Goal: Task Accomplishment & Management: Manage account settings

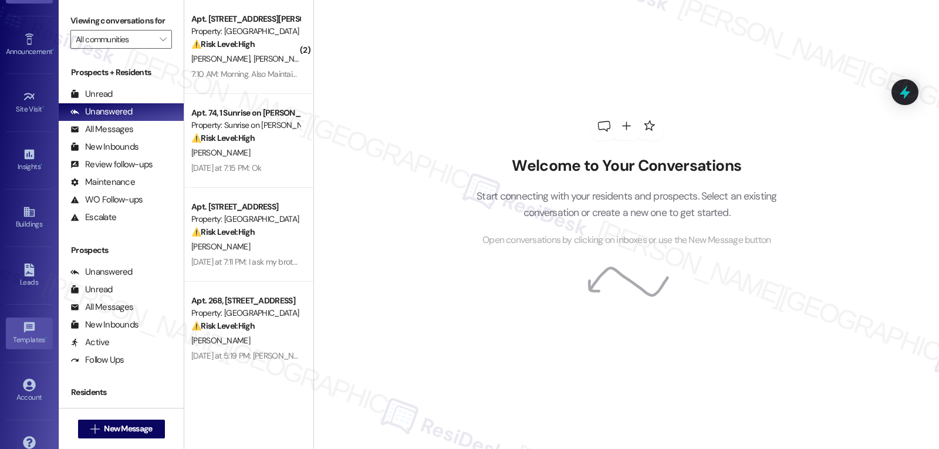
scroll to position [111, 0]
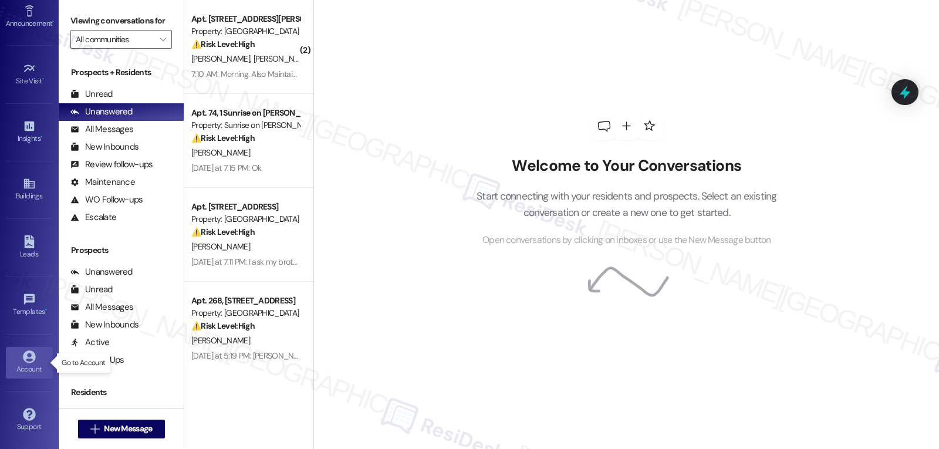
click at [26, 365] on div "Account" at bounding box center [29, 369] width 59 height 12
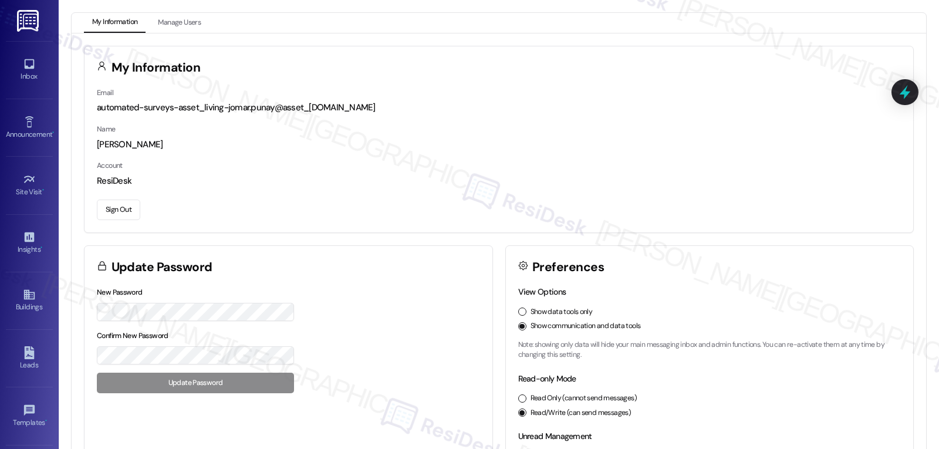
click at [131, 211] on button "Sign Out" at bounding box center [118, 209] width 43 height 21
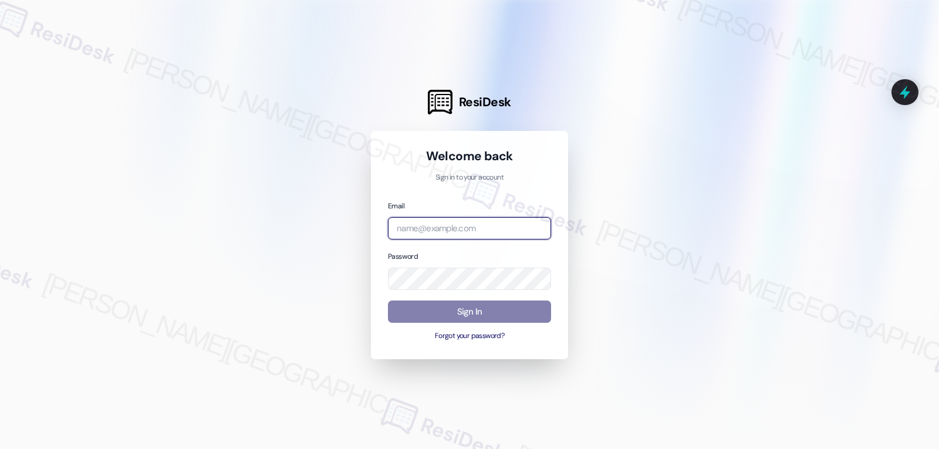
drag, startPoint x: 508, startPoint y: 228, endPoint x: 642, endPoint y: 256, distance: 136.7
click at [508, 228] on input "email" at bounding box center [469, 228] width 163 height 23
paste input "[EMAIL_ADDRESS][DOMAIN_NAME]"
type input "[EMAIL_ADDRESS][DOMAIN_NAME]"
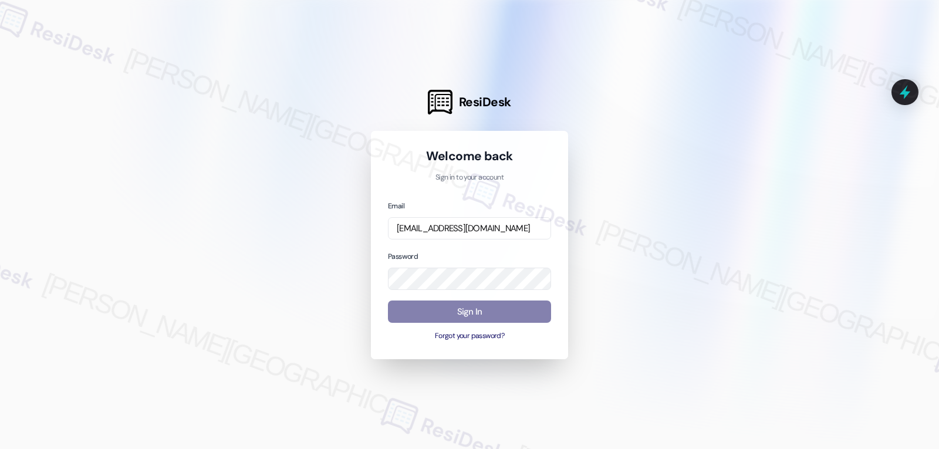
scroll to position [0, 0]
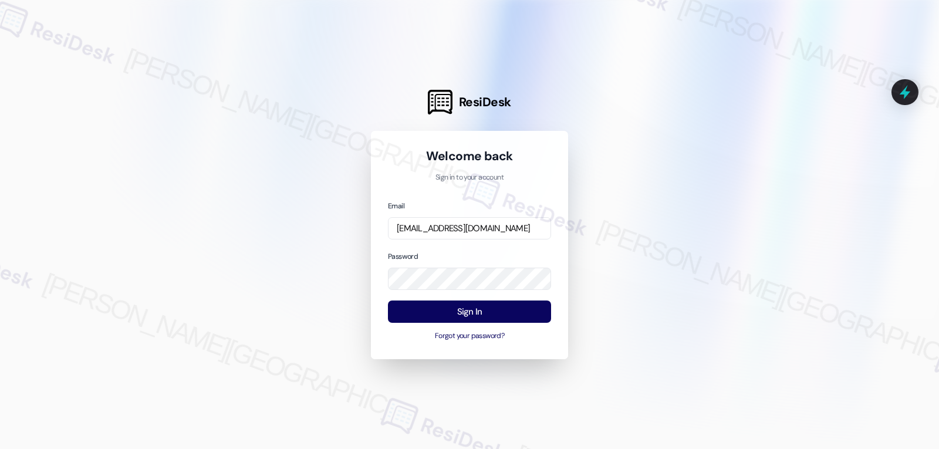
click at [466, 253] on div "Password" at bounding box center [469, 270] width 163 height 40
click at [465, 318] on button "Sign In" at bounding box center [469, 311] width 163 height 23
